Goal: Information Seeking & Learning: Find specific fact

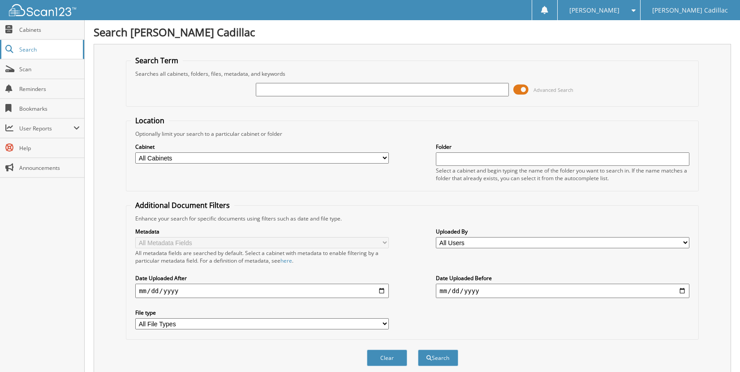
click at [35, 50] on span "Search" at bounding box center [48, 50] width 59 height 8
click at [307, 85] on input "text" at bounding box center [383, 89] width 254 height 13
type input "151551W"
click at [418, 350] on button "Search" at bounding box center [438, 358] width 40 height 17
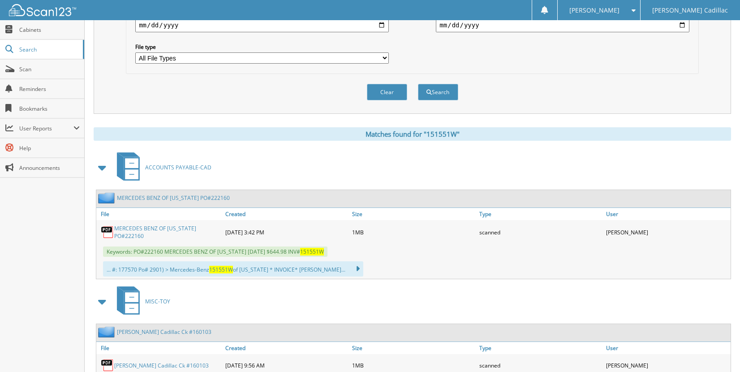
scroll to position [269, 0]
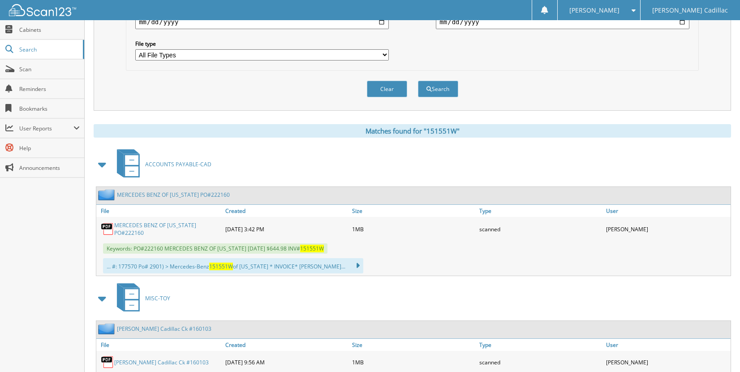
click at [167, 193] on link "MERCEDES BENZ OF [US_STATE] PO#222160" at bounding box center [173, 195] width 113 height 8
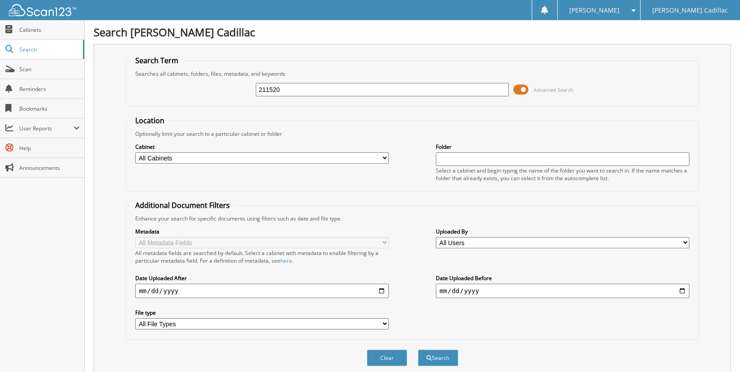
type input "211520"
click at [418, 350] on button "Search" at bounding box center [438, 358] width 40 height 17
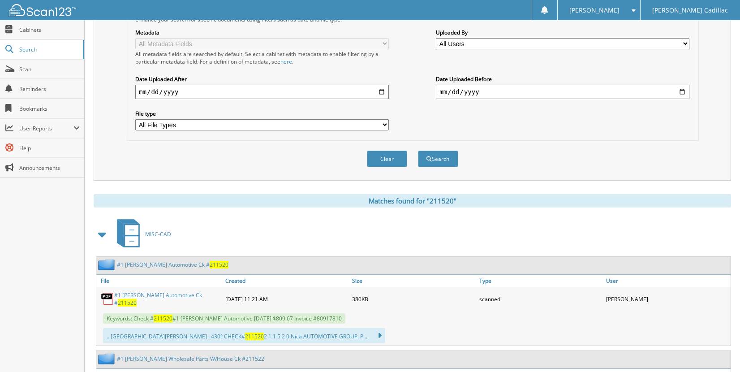
scroll to position [224, 0]
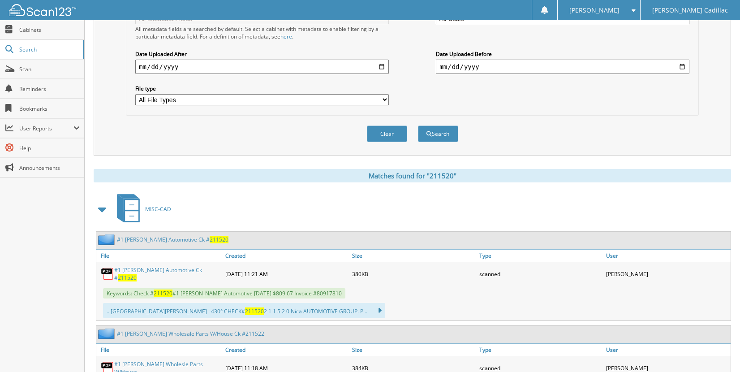
click at [143, 241] on link "#1 Cochran Automotive Ck # 211520" at bounding box center [173, 240] width 112 height 8
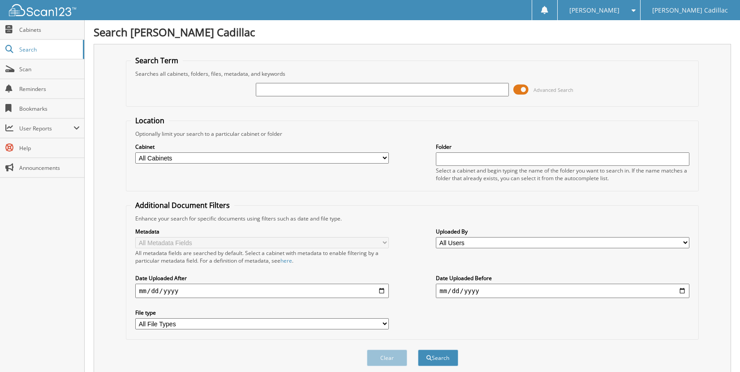
click at [606, 229] on label "Uploaded By" at bounding box center [563, 232] width 254 height 8
click at [298, 93] on input "text" at bounding box center [383, 89] width 254 height 13
type input "212396"
click at [418, 350] on button "Search" at bounding box center [438, 358] width 40 height 17
click at [615, 213] on fieldset "Additional Document Filters Enhance your search for specific documents using fi…" at bounding box center [412, 269] width 573 height 139
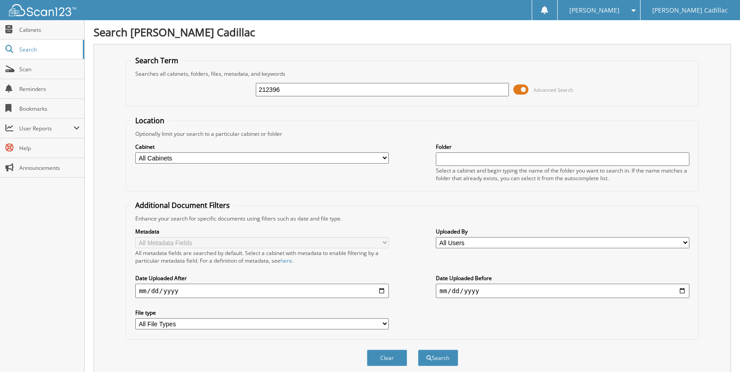
click at [635, 215] on div "Enhance your search for specific documents using filters such as date and file …" at bounding box center [412, 219] width 563 height 8
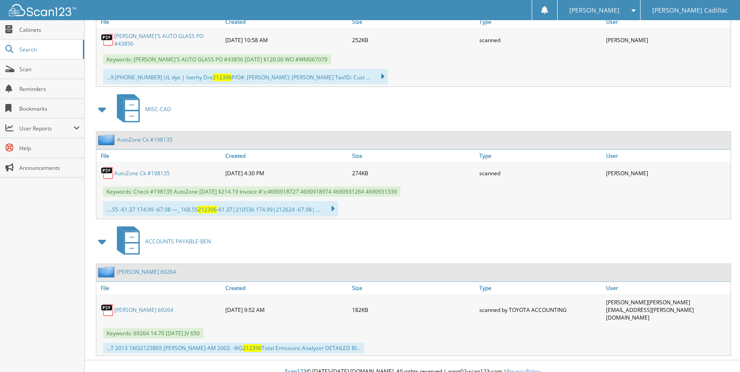
scroll to position [493, 0]
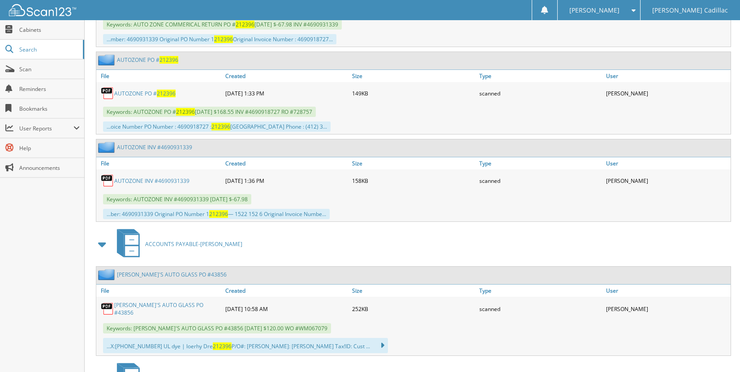
click at [678, 103] on div "AUTOZONE PO # 212396 [DATE] 1:33 PM 149KB scanned" at bounding box center [413, 93] width 635 height 22
